Goal: Browse casually: Explore the website without a specific task or goal

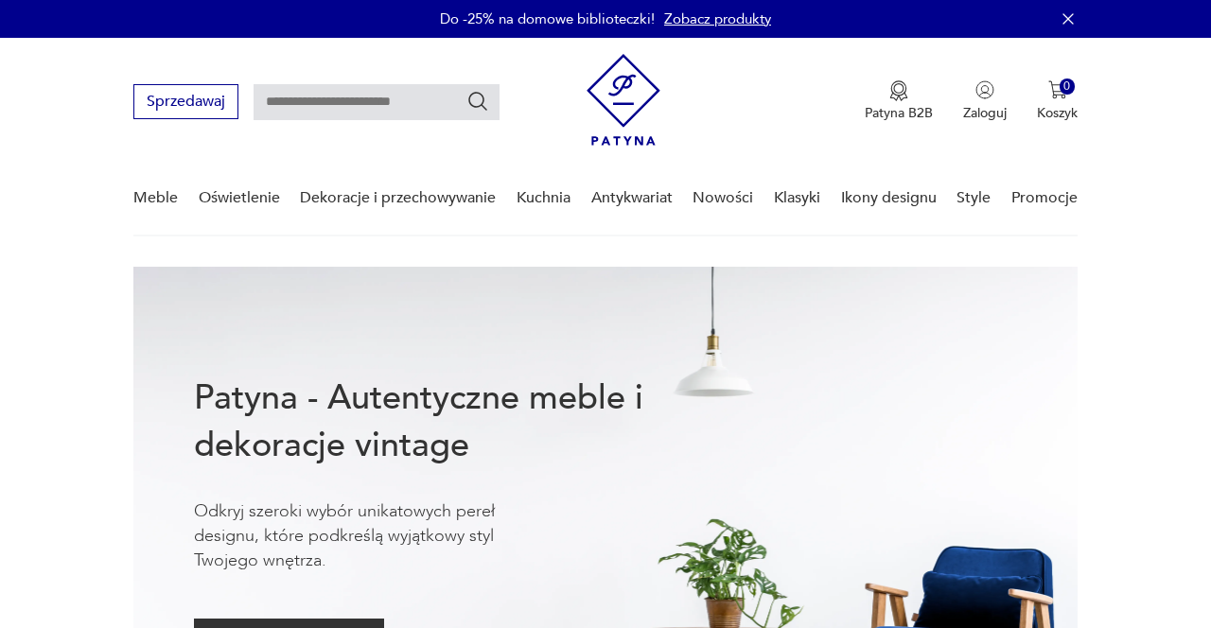
click at [720, 199] on link "Nowości" at bounding box center [722, 198] width 61 height 73
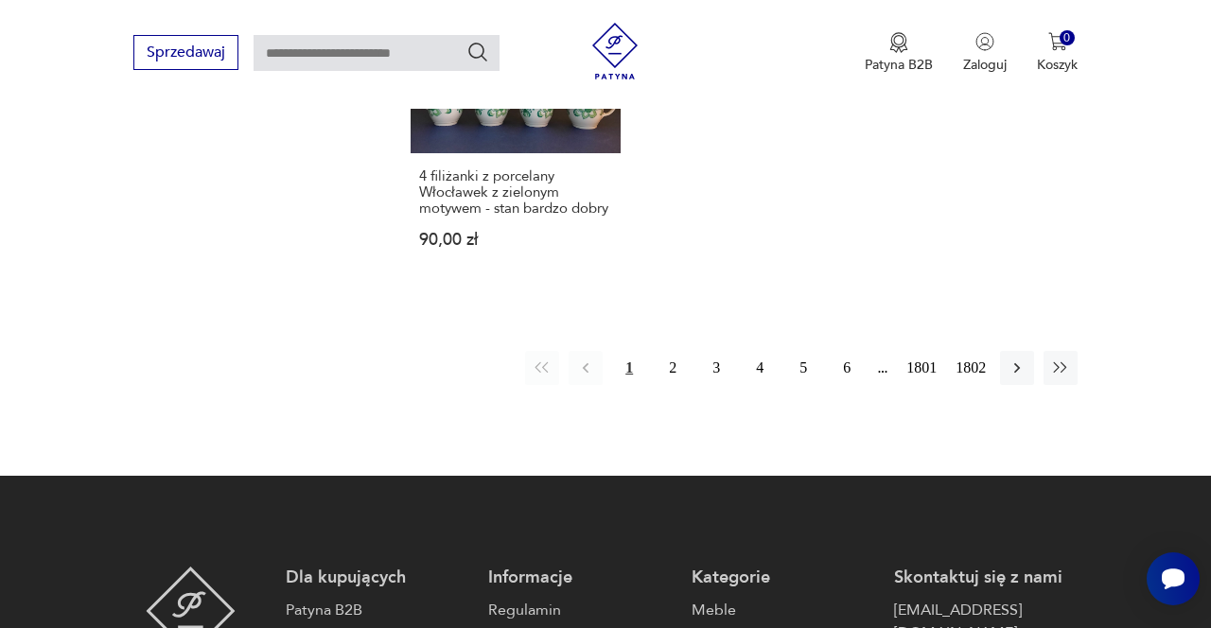
scroll to position [2537, 0]
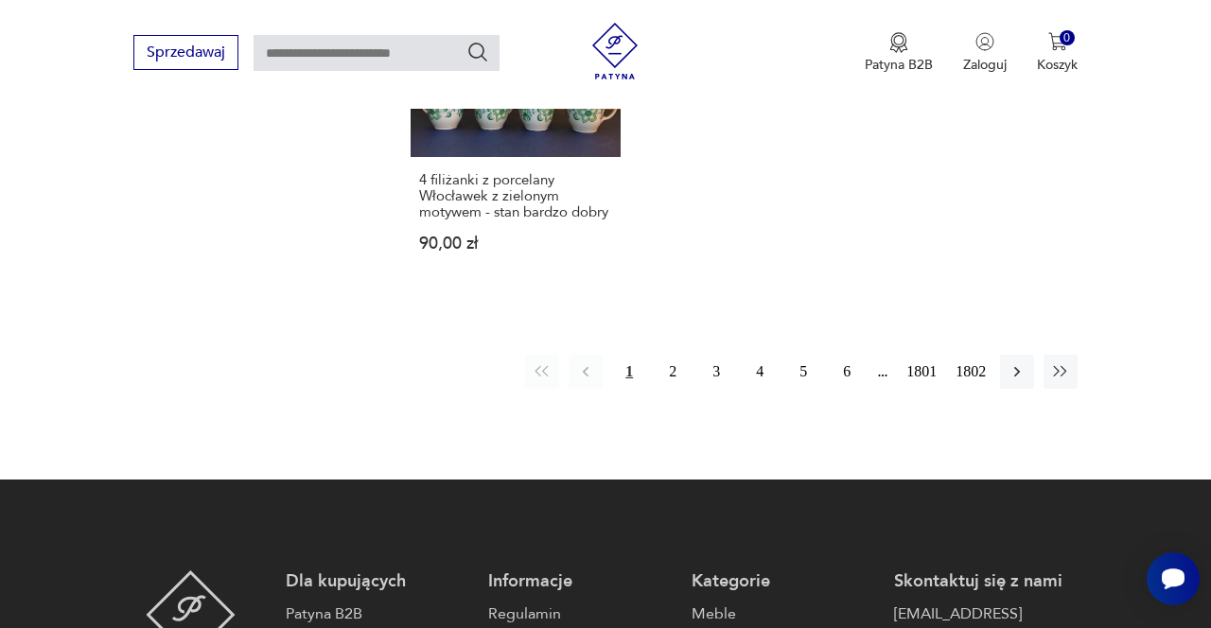
click at [670, 355] on button "2" at bounding box center [673, 372] width 34 height 34
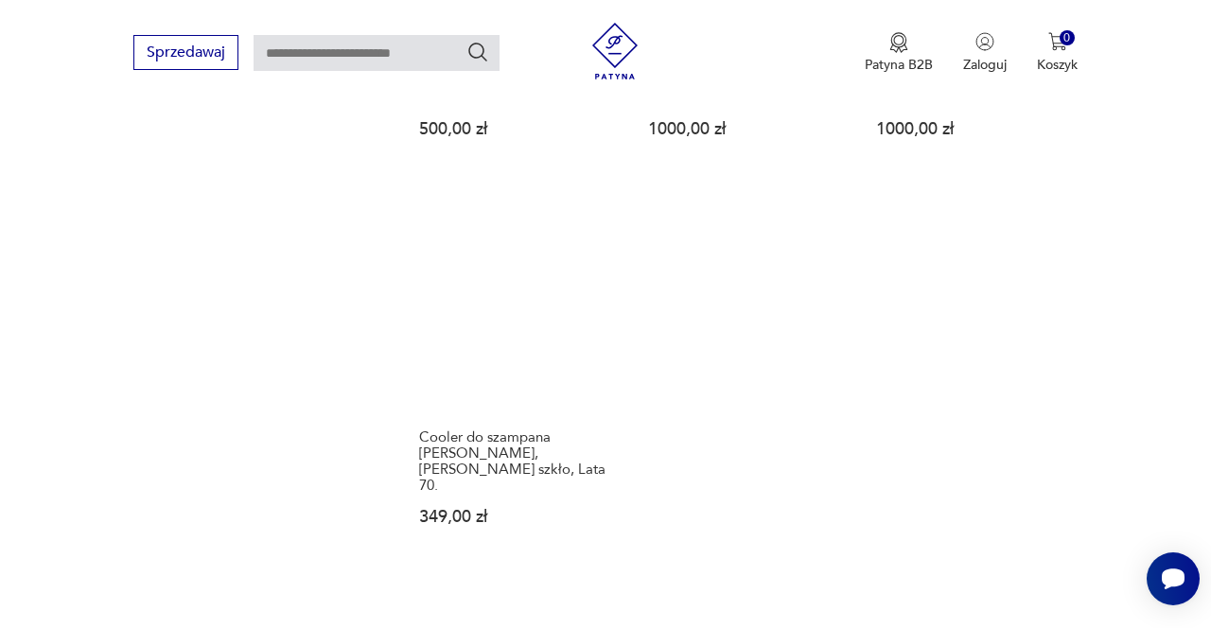
scroll to position [2268, 0]
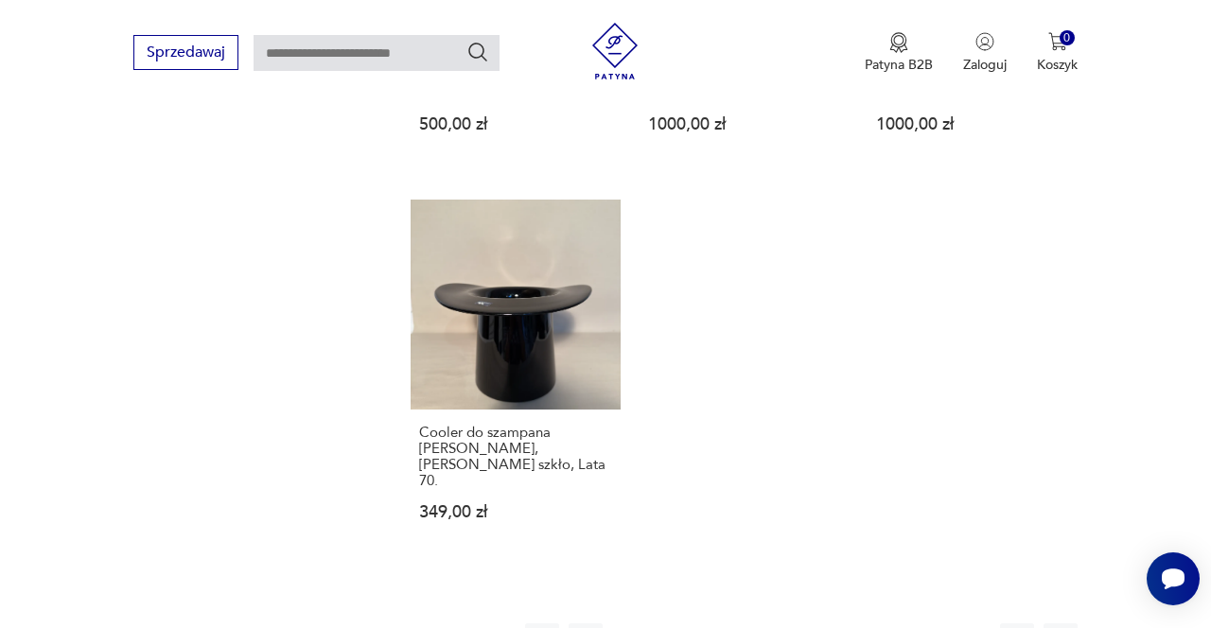
click at [703, 623] on button "3" at bounding box center [716, 640] width 34 height 34
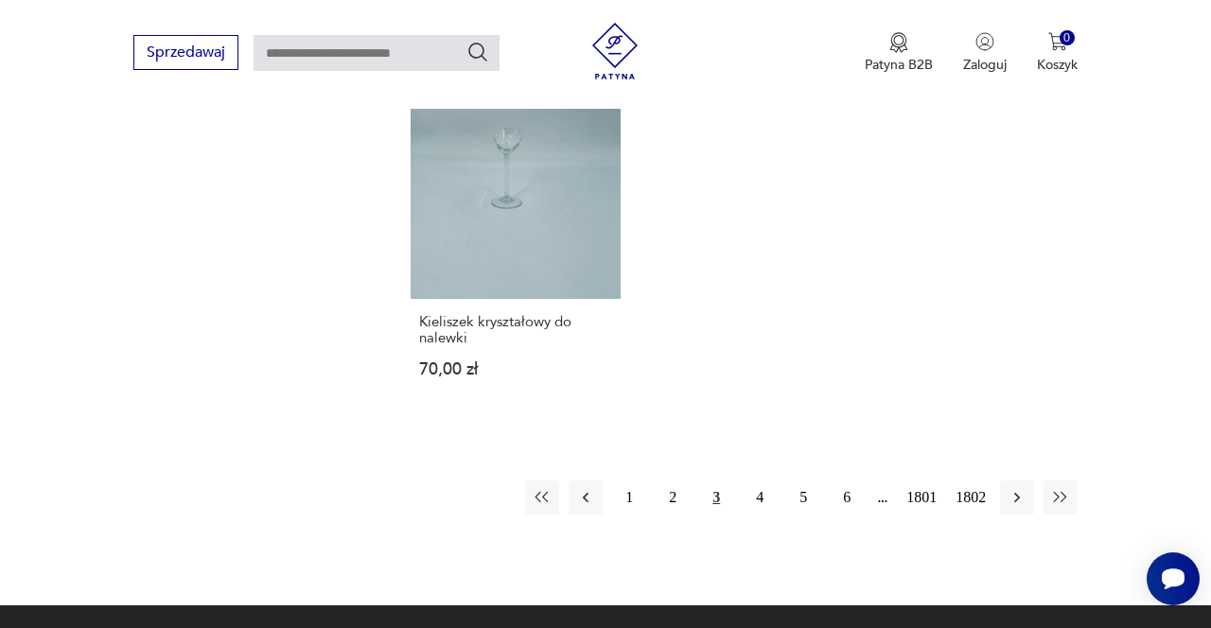
scroll to position [2322, 0]
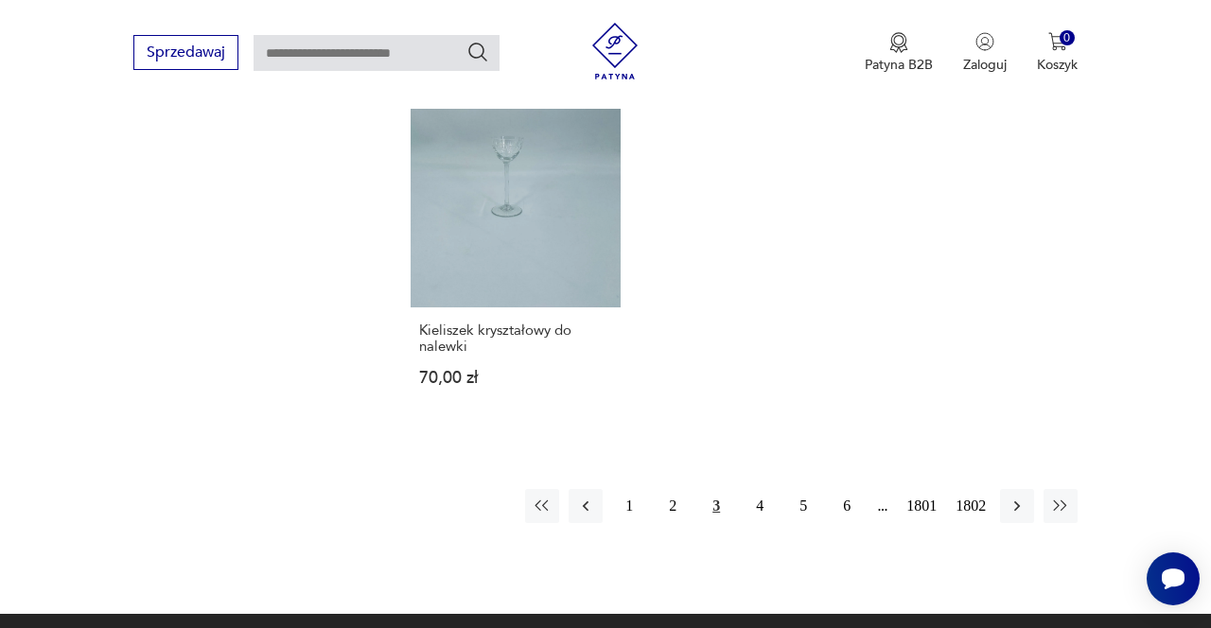
click at [757, 489] on button "4" at bounding box center [760, 506] width 34 height 34
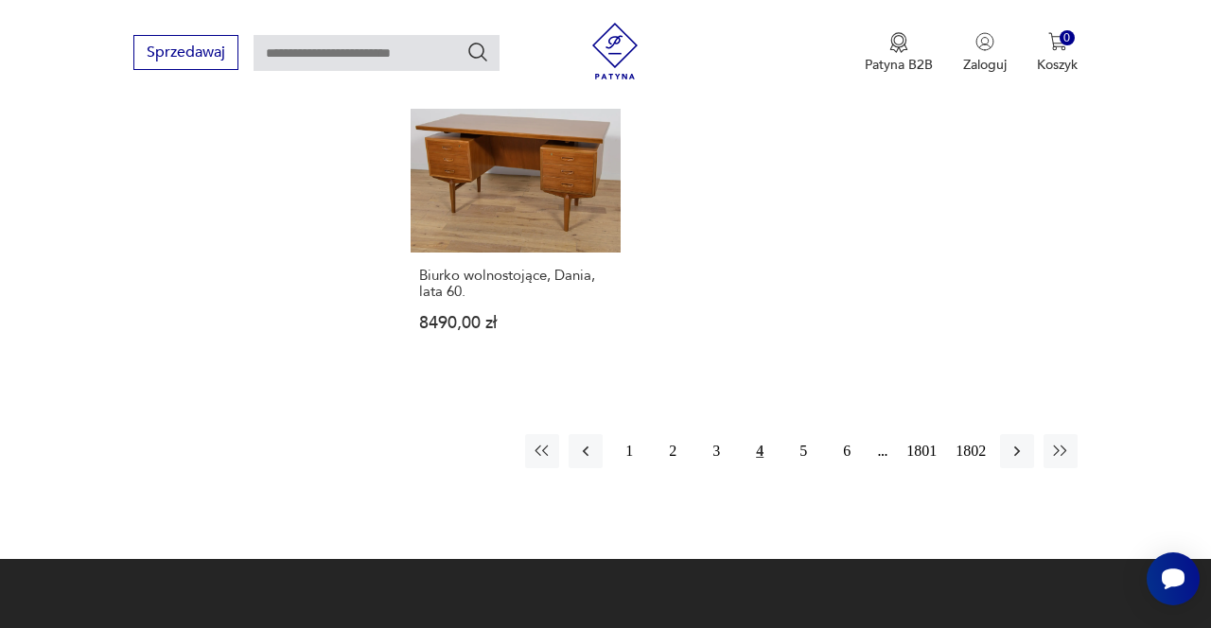
scroll to position [2471, 0]
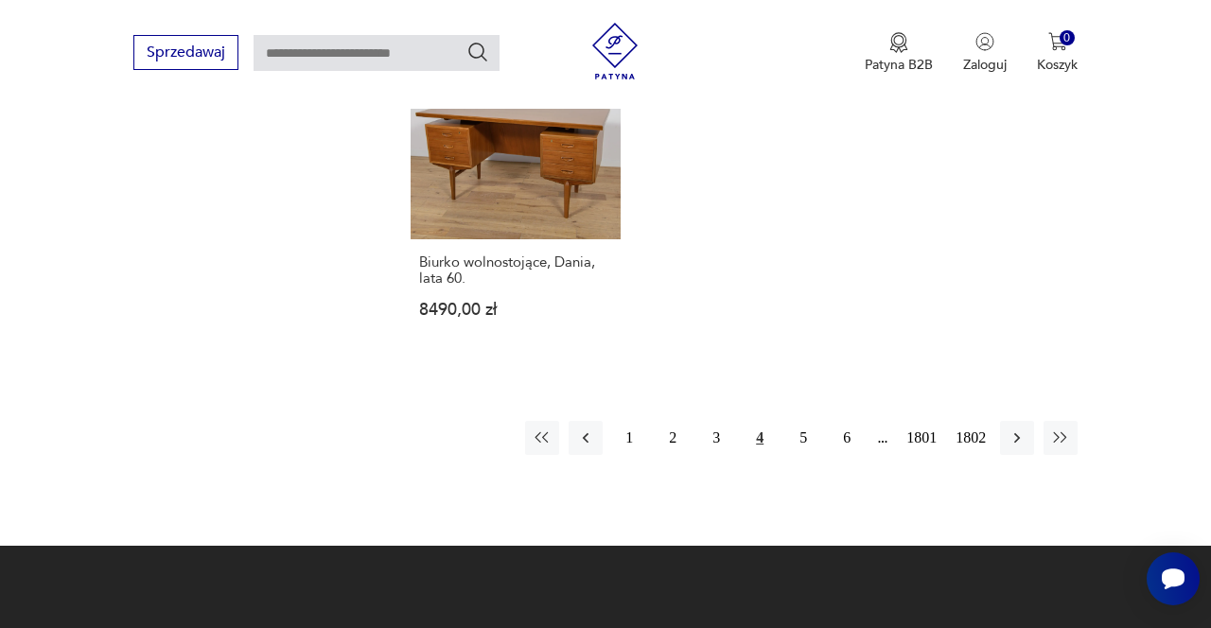
click at [796, 421] on button "5" at bounding box center [803, 438] width 34 height 34
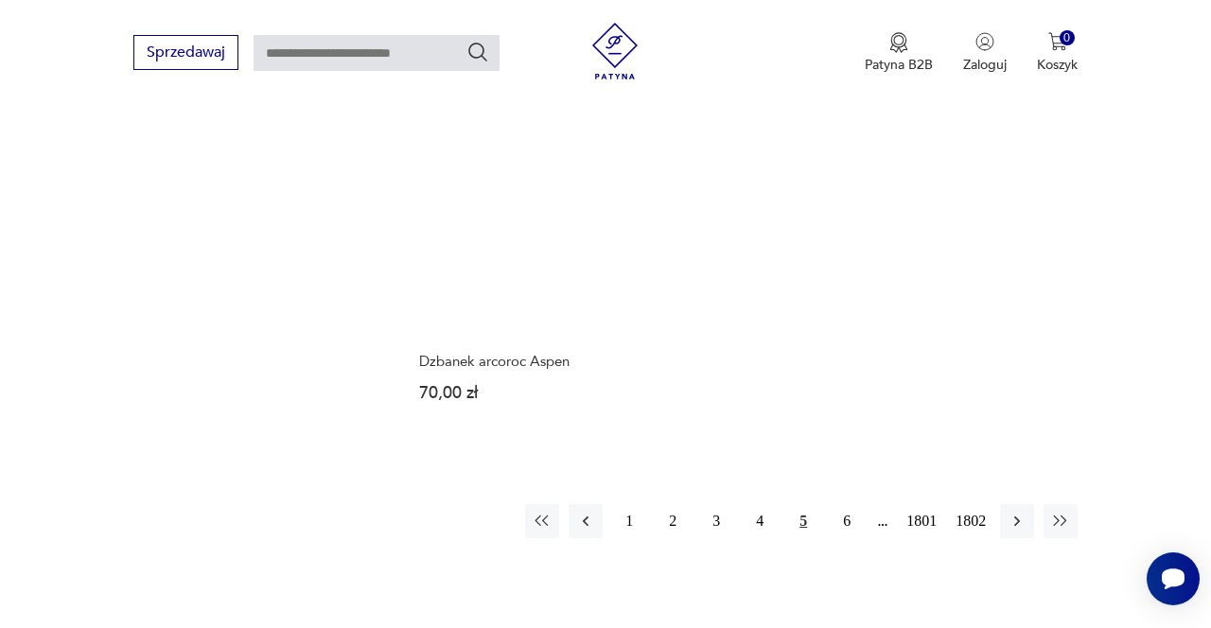
scroll to position [2260, 0]
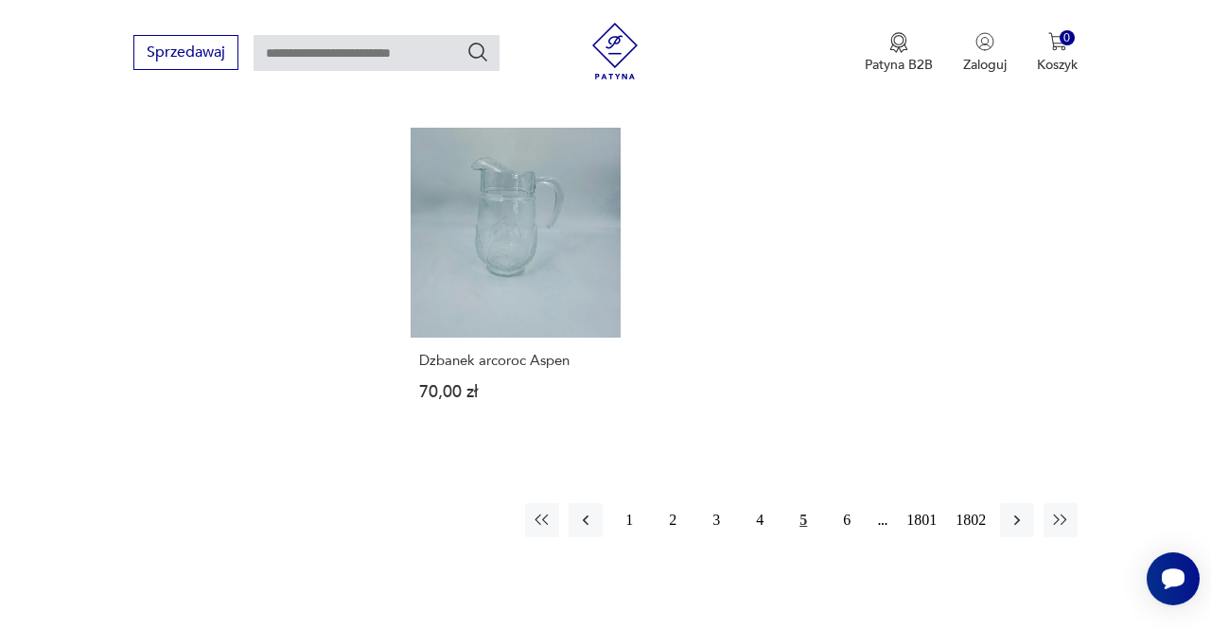
click at [830, 503] on button "6" at bounding box center [847, 520] width 34 height 34
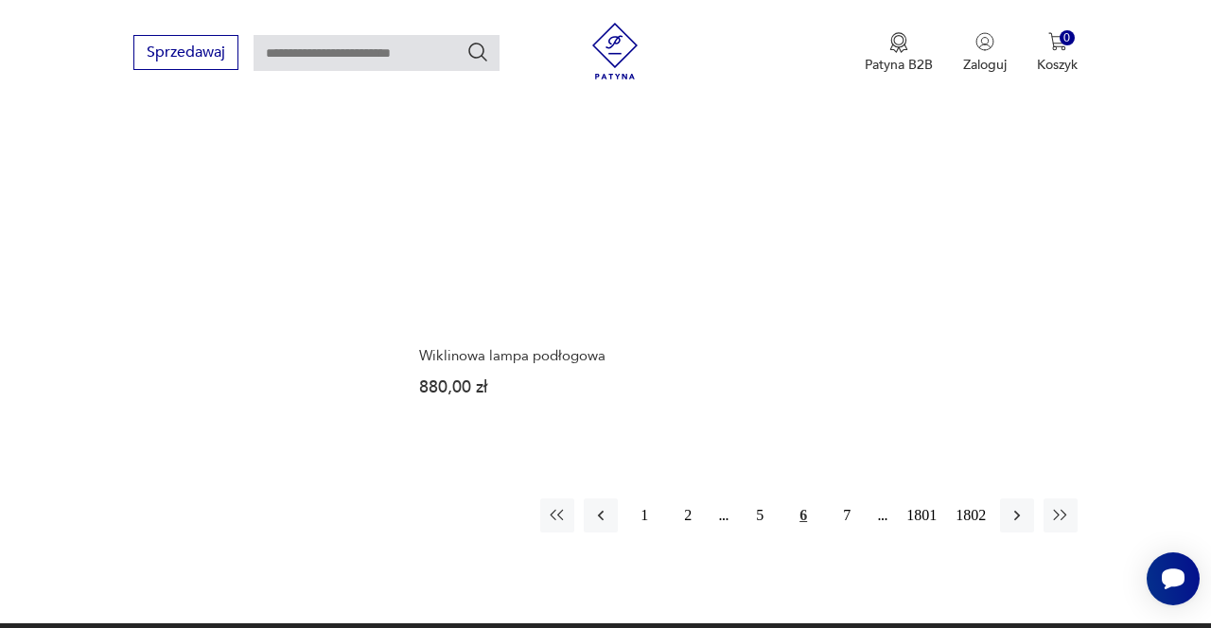
scroll to position [2297, 0]
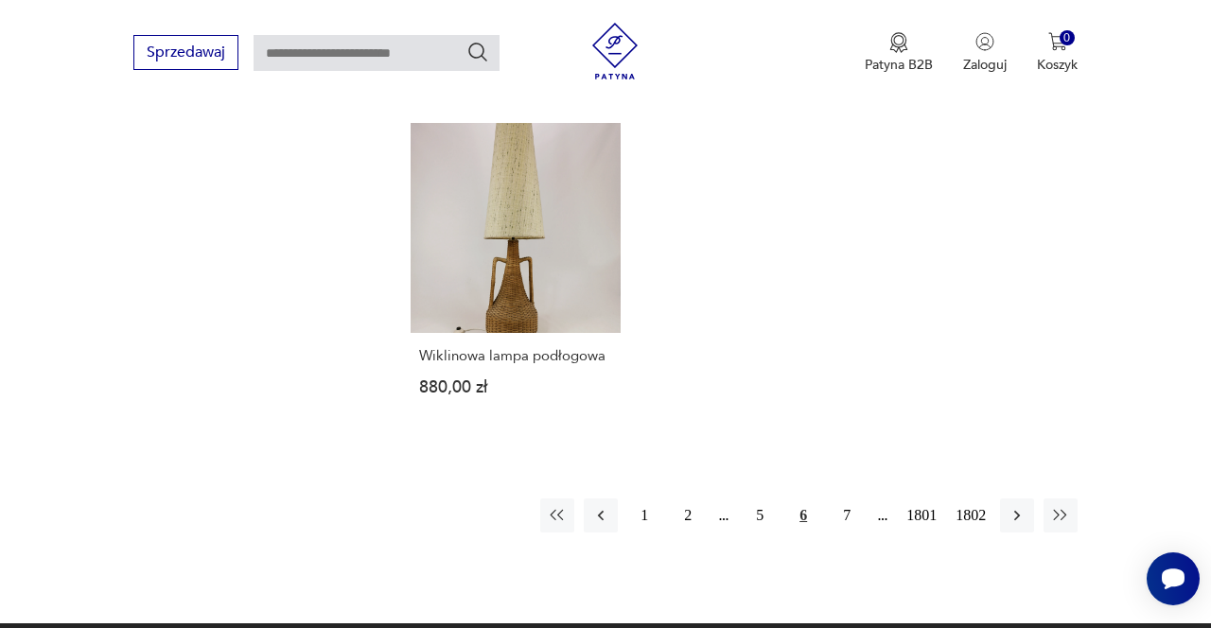
click at [837, 514] on button "7" at bounding box center [847, 516] width 34 height 34
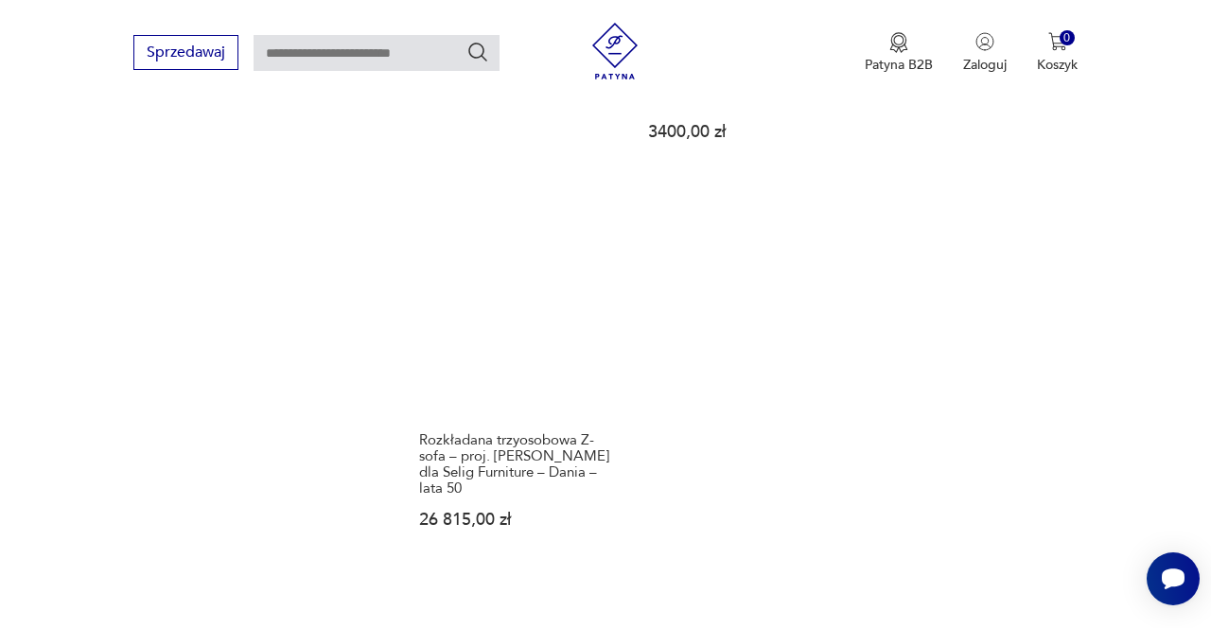
scroll to position [2310, 0]
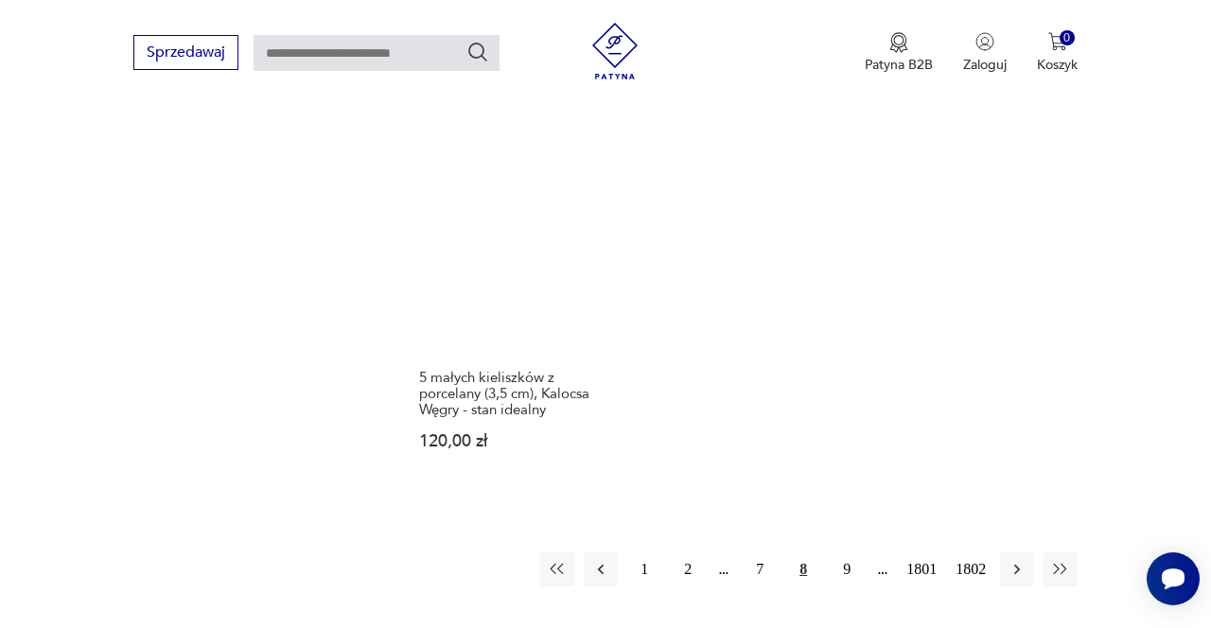
scroll to position [2493, 0]
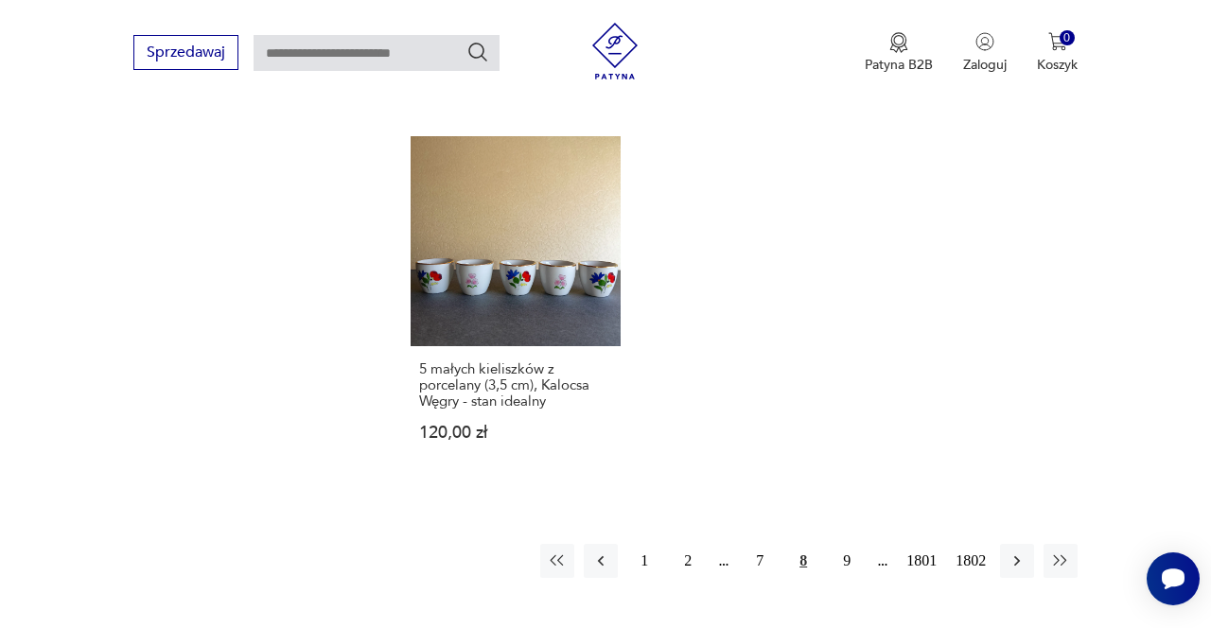
click at [842, 544] on button "9" at bounding box center [847, 561] width 34 height 34
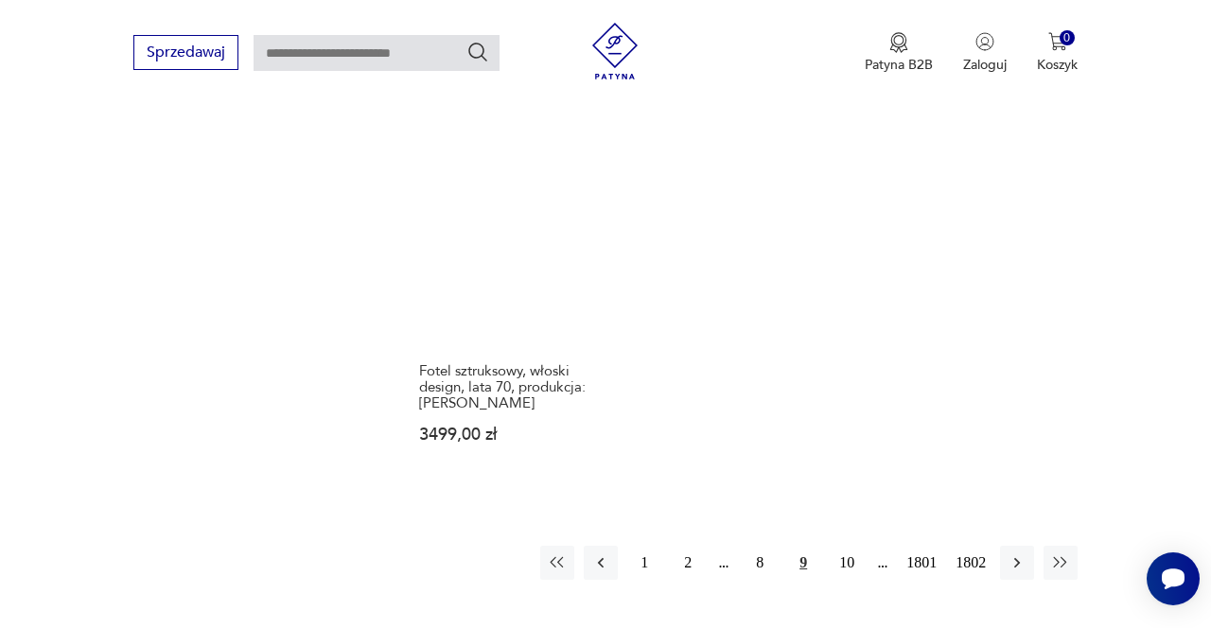
scroll to position [2444, 0]
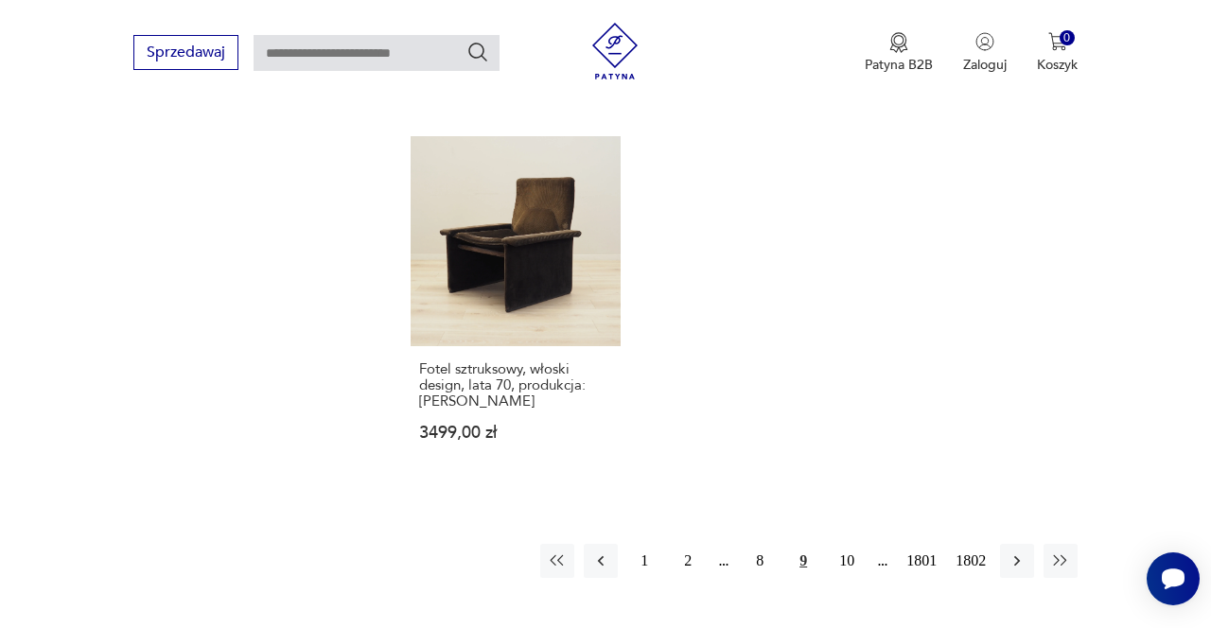
click at [844, 544] on button "10" at bounding box center [847, 561] width 34 height 34
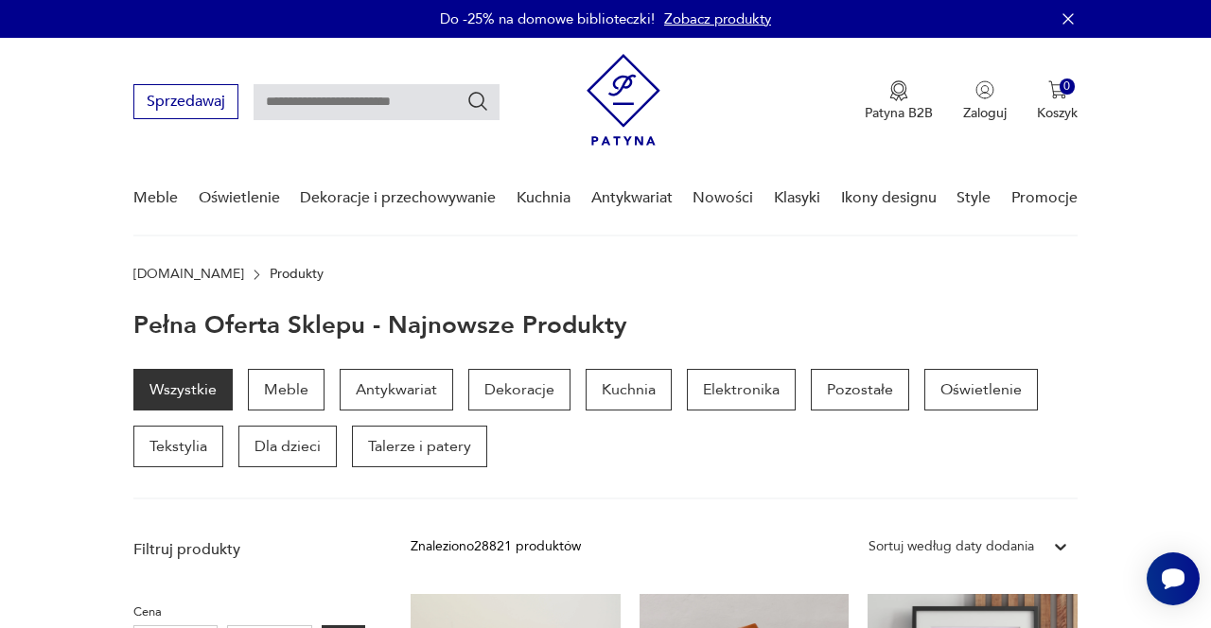
click at [1040, 201] on link "Promocje" at bounding box center [1044, 198] width 66 height 73
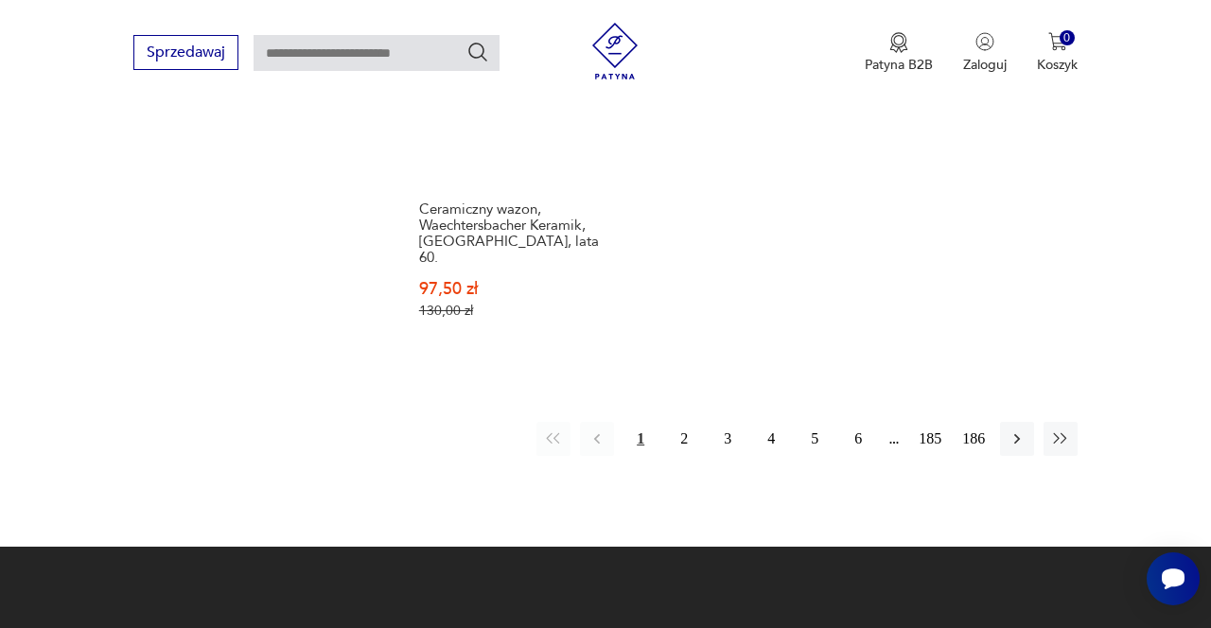
scroll to position [2585, 0]
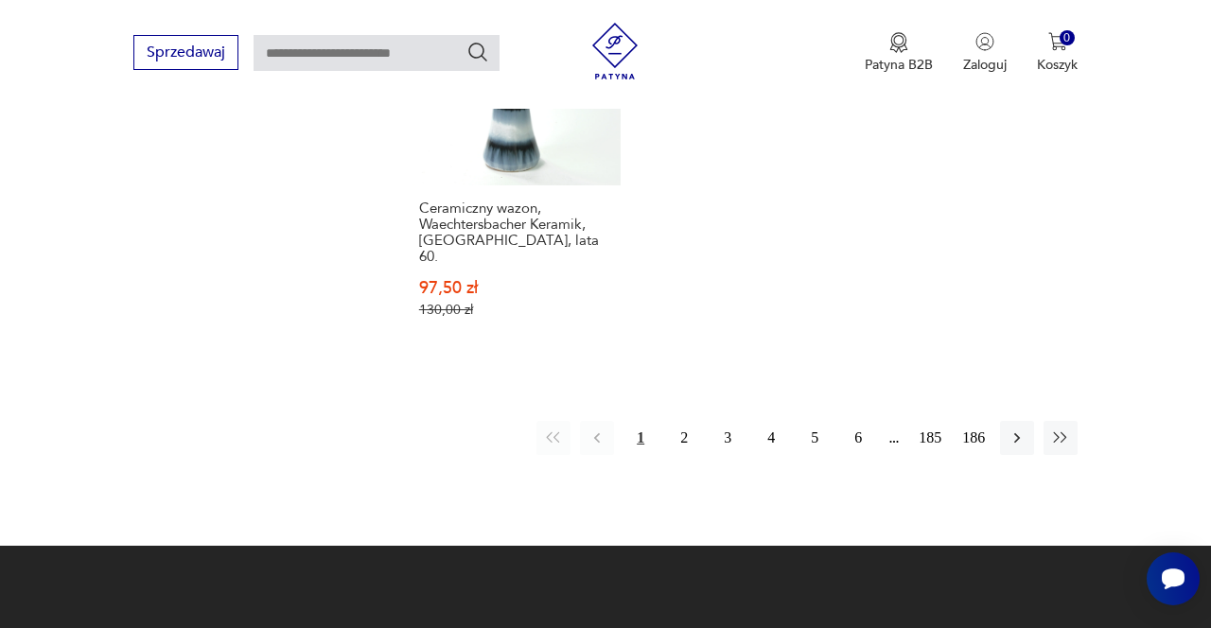
click at [691, 430] on button "2" at bounding box center [684, 438] width 34 height 34
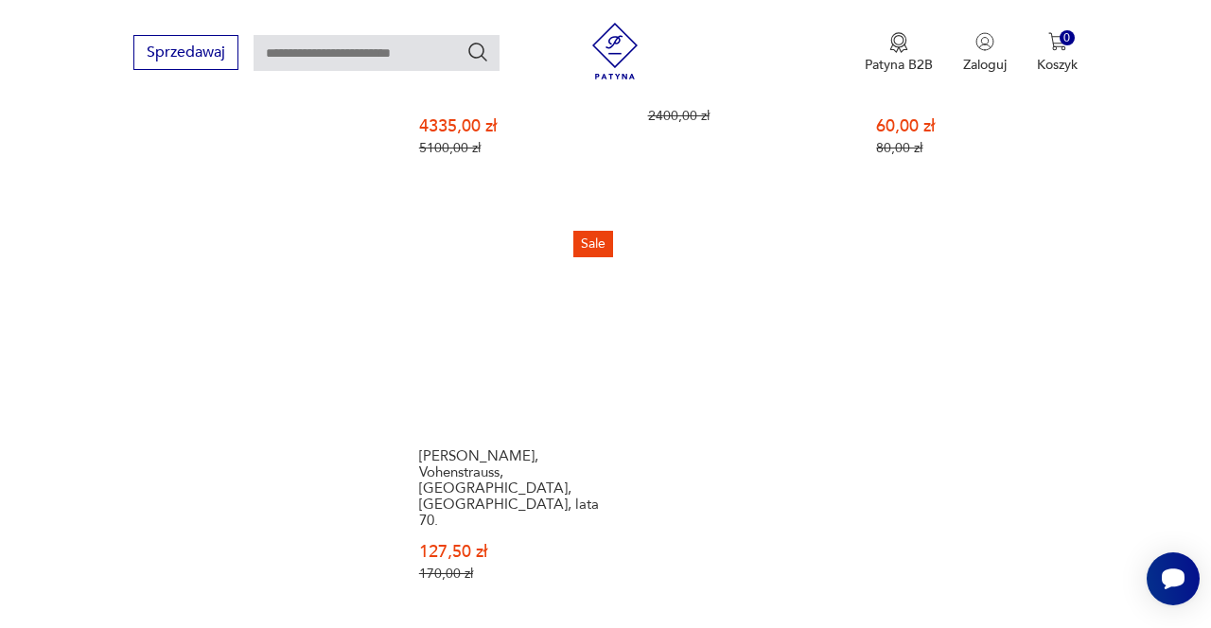
scroll to position [2453, 0]
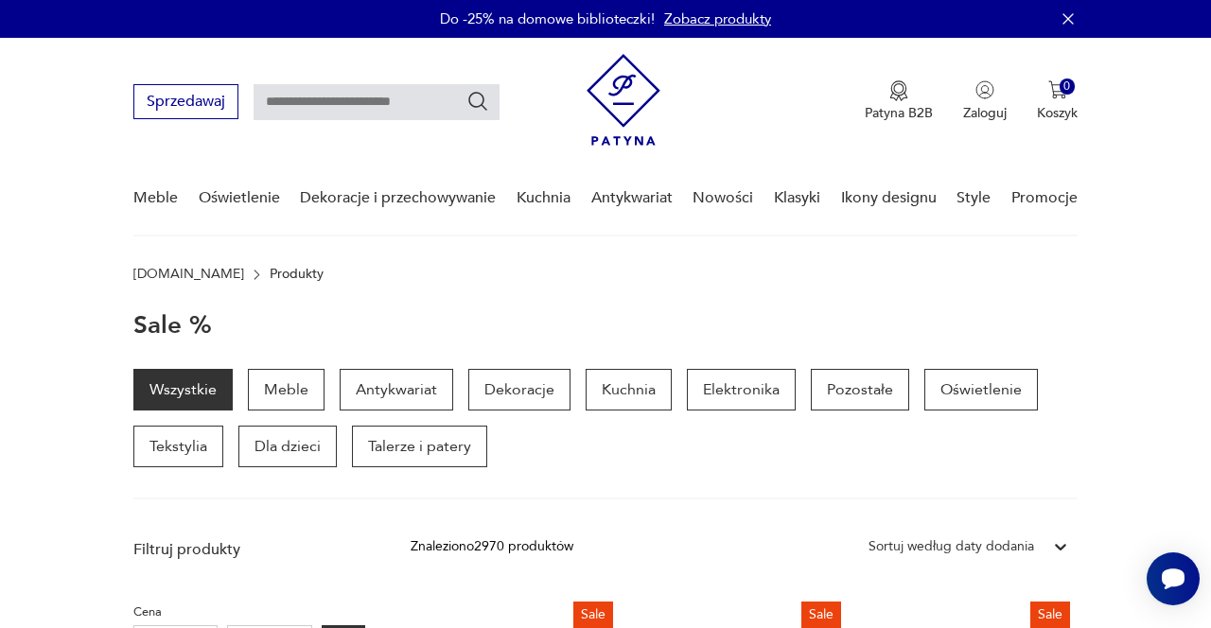
click at [375, 201] on link "Dekoracje i przechowywanie" at bounding box center [398, 198] width 196 height 73
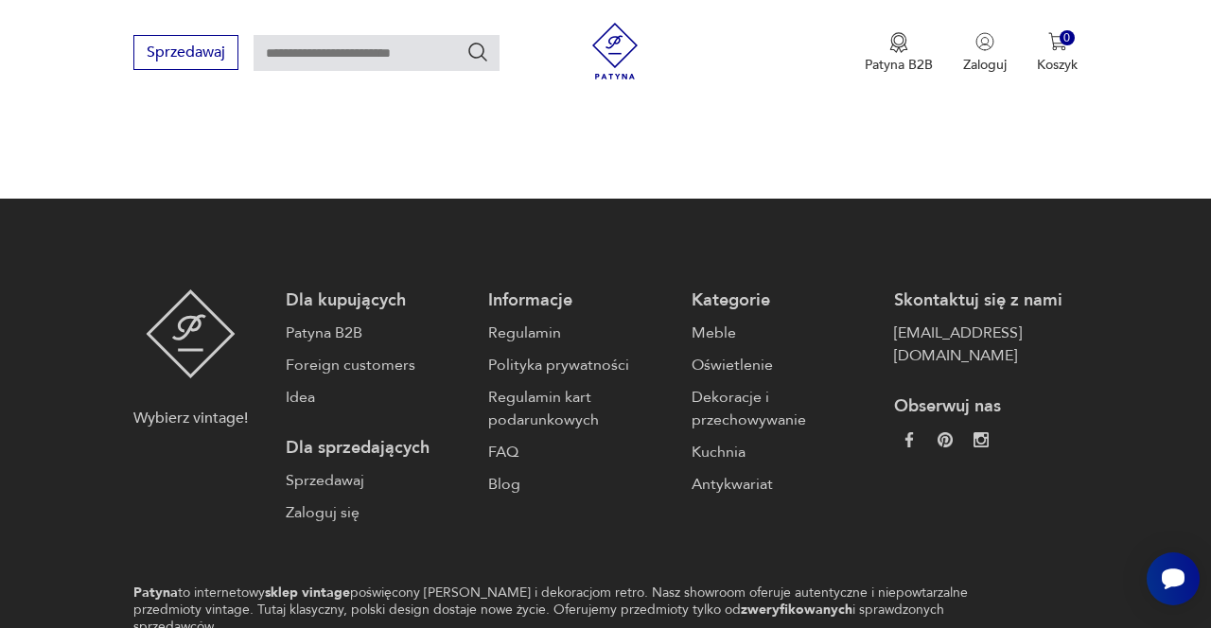
scroll to position [3556, 0]
